Goal: Task Accomplishment & Management: Complete application form

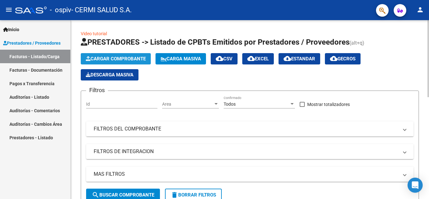
click at [118, 55] on button "Cargar Comprobante" at bounding box center [116, 58] width 70 height 11
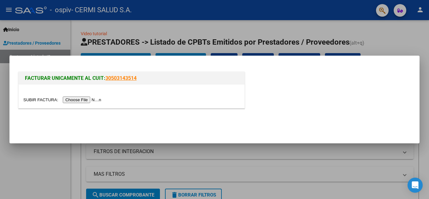
click at [92, 98] on input "file" at bounding box center [63, 100] width 80 height 7
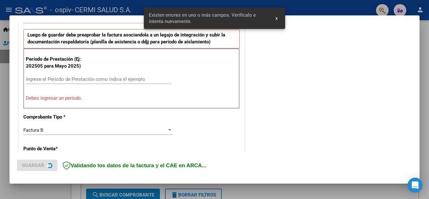
scroll to position [206, 0]
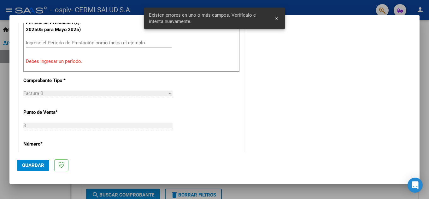
click at [93, 41] on input "Ingrese el Período de Prestación como indica el ejemplo" at bounding box center [99, 43] width 146 height 6
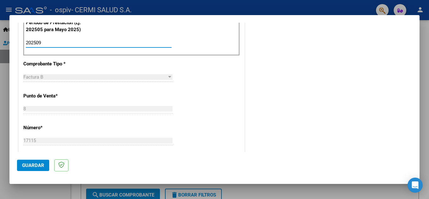
type input "202509"
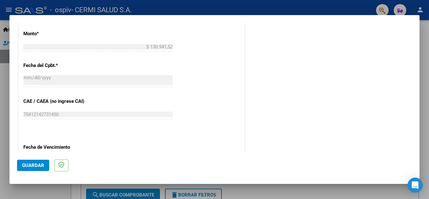
scroll to position [425, 0]
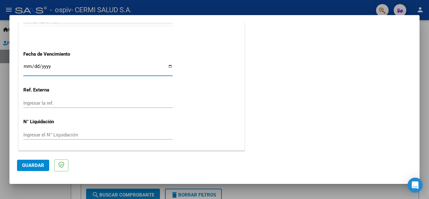
click at [97, 68] on input "Ingresar la fecha" at bounding box center [97, 69] width 149 height 10
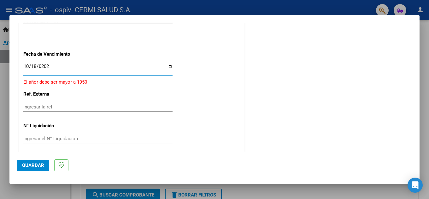
type input "[DATE]"
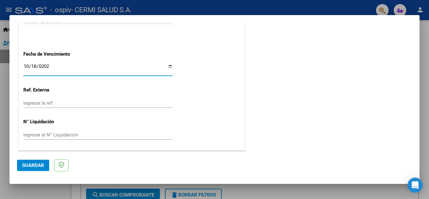
drag, startPoint x: 109, startPoint y: 40, endPoint x: 91, endPoint y: 63, distance: 29.3
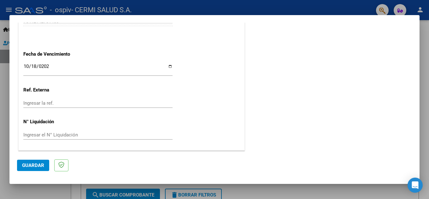
click at [27, 169] on span "Guardar" at bounding box center [33, 166] width 22 height 6
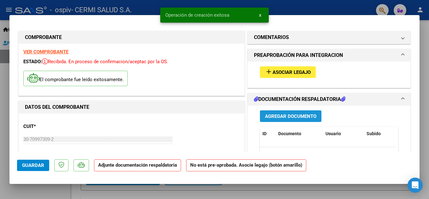
click at [261, 111] on button "Agregar Documento" at bounding box center [290, 117] width 61 height 12
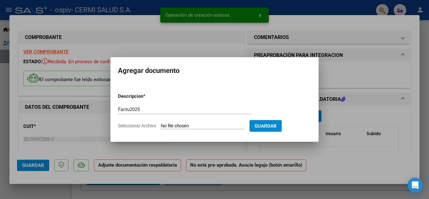
drag, startPoint x: 196, startPoint y: 114, endPoint x: 125, endPoint y: 114, distance: 70.9
click at [125, 114] on div "Factu2025 Escriba aquí una descripcion" at bounding box center [184, 109] width 133 height 9
drag, startPoint x: 142, startPoint y: 112, endPoint x: 106, endPoint y: 115, distance: 36.4
click at [106, 115] on div "COMPROBANTE VER COMPROBANTE ESTADO: Recibida. En proceso de confirmacion/acepta…" at bounding box center [214, 99] width 429 height 199
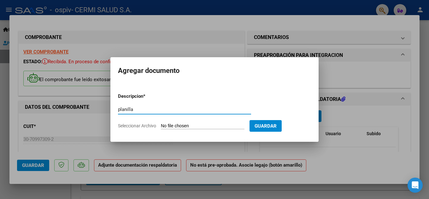
type input "planilla"
click at [184, 126] on input "Seleccionar Archivo" at bounding box center [203, 127] width 84 height 6
type input "C:\fakepath\[PERSON_NAME].pdf"
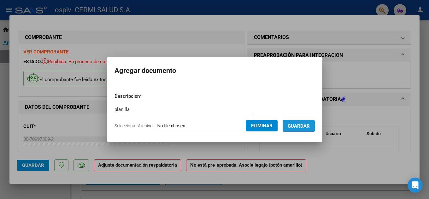
click at [309, 127] on span "Guardar" at bounding box center [298, 127] width 22 height 6
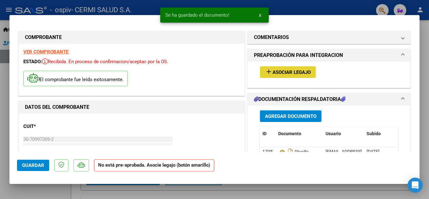
click at [289, 70] on span "Asociar Legajo" at bounding box center [291, 73] width 38 height 6
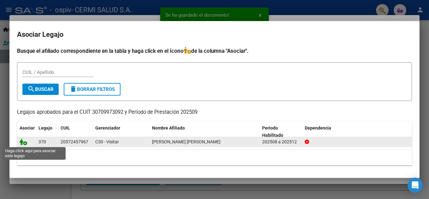
click at [24, 142] on icon at bounding box center [24, 142] width 8 height 7
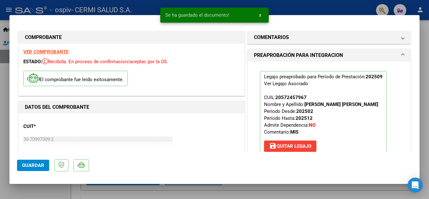
click at [0, 113] on div at bounding box center [214, 99] width 429 height 199
type input "$ 0,00"
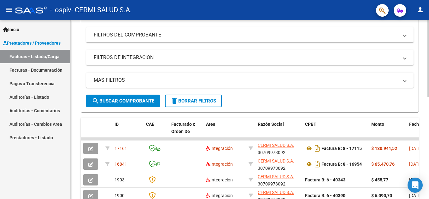
scroll to position [95, 0]
